Goal: Find specific page/section: Find specific page/section

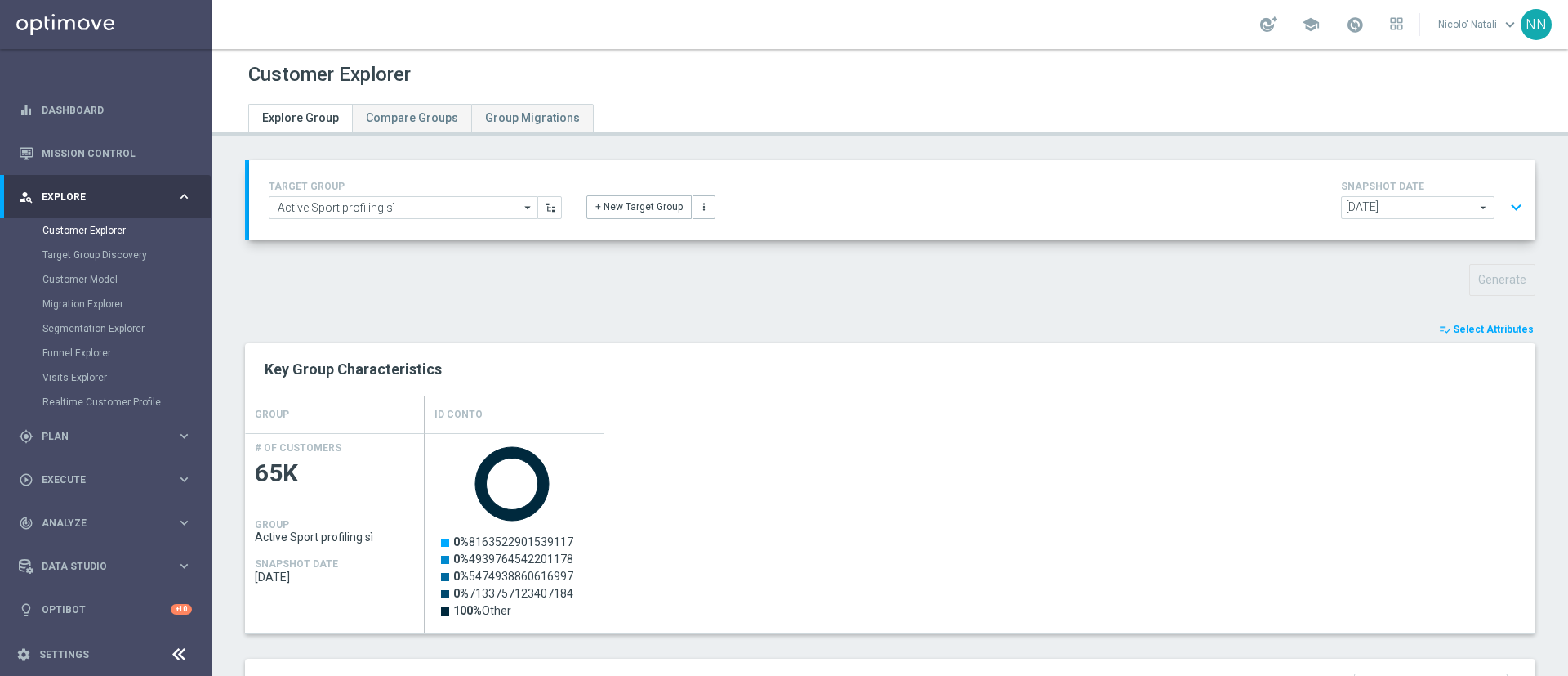
scroll to position [321, 0]
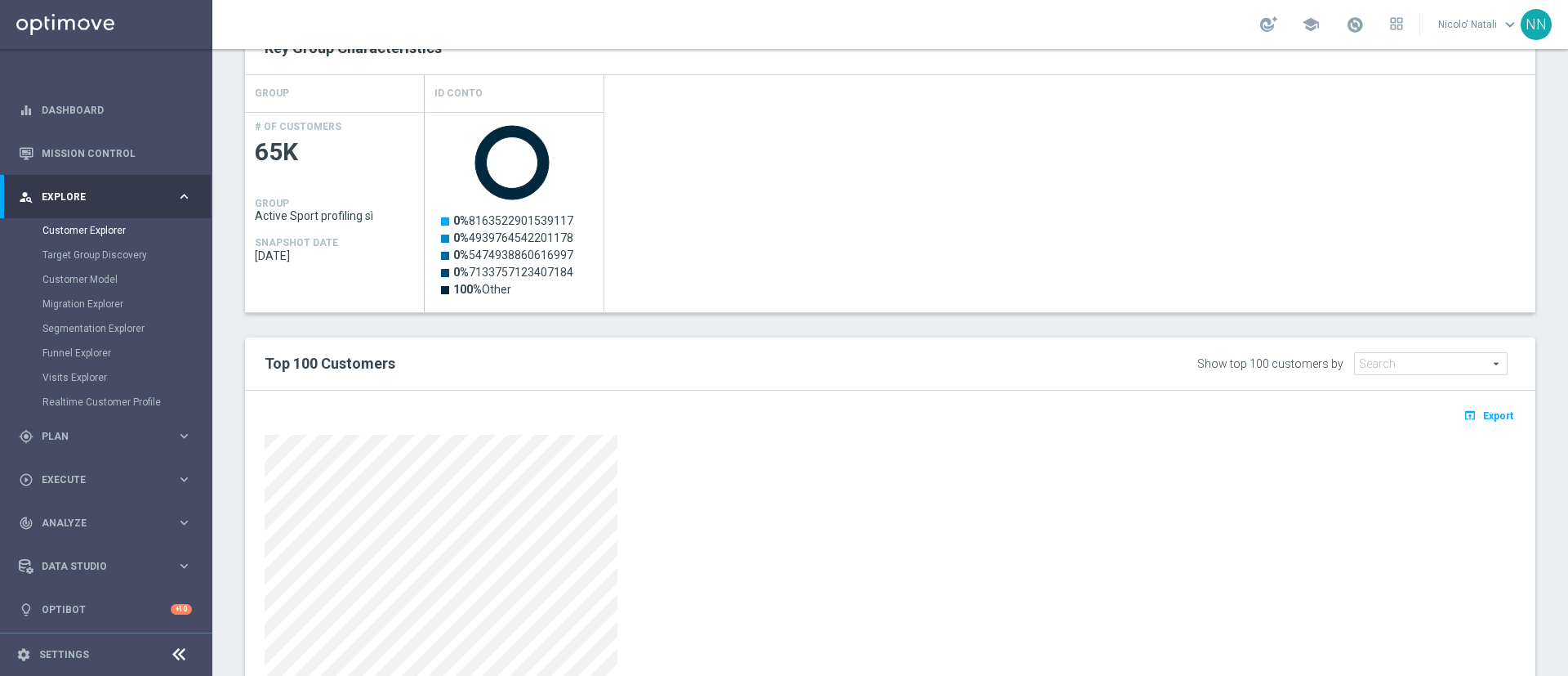
click at [987, 279] on div "Created with Highcharts 9.3.3 0% 8163522901539117 0% 4939764542201178 0% 547493…" at bounding box center [980, 211] width 1111 height 200
